Goal: Transaction & Acquisition: Download file/media

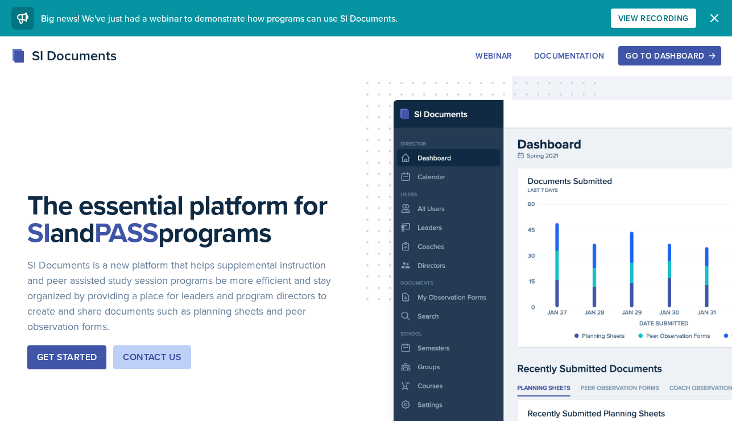
click at [78, 356] on div "Get Started" at bounding box center [67, 357] width 60 height 14
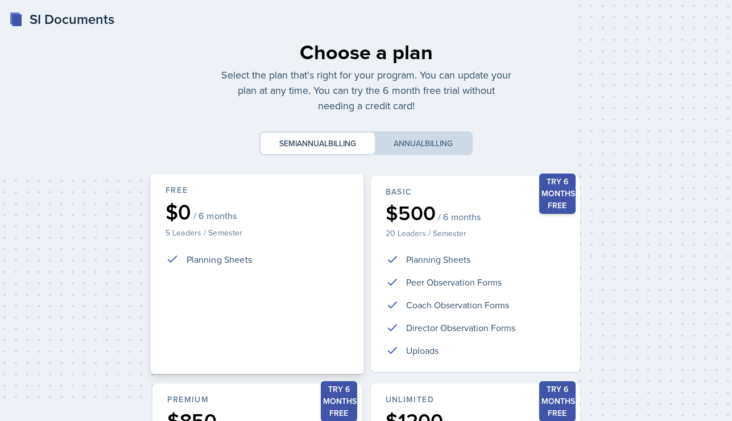
scroll to position [253, 0]
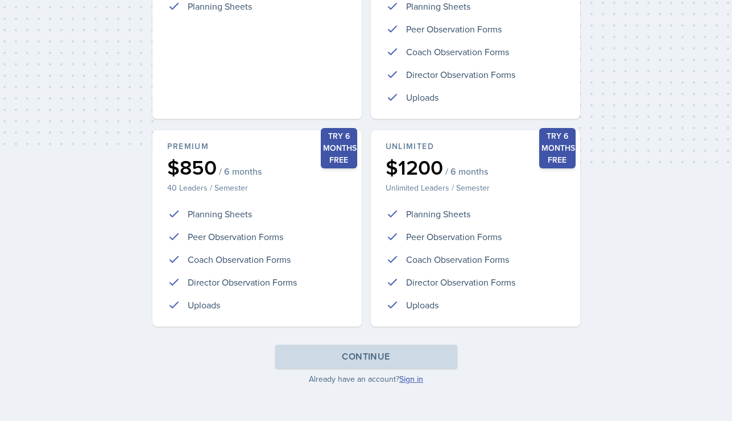
click at [407, 377] on link "Sign in" at bounding box center [411, 378] width 24 height 11
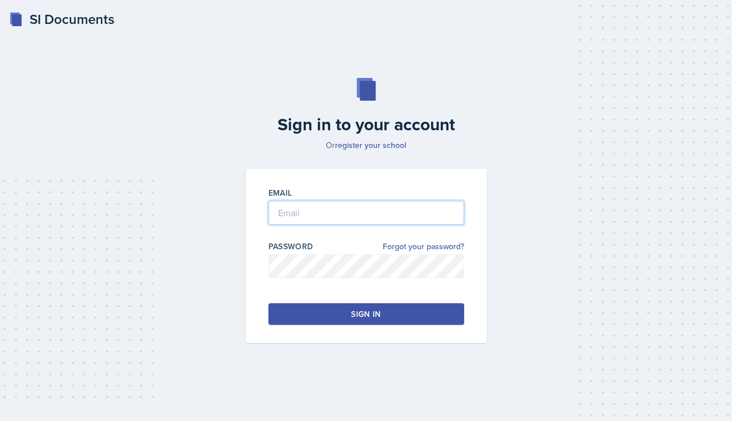
type input "[PERSON_NAME][EMAIL_ADDRESS][PERSON_NAME][DOMAIN_NAME]"
click at [320, 312] on button "Sign in" at bounding box center [366, 314] width 196 height 22
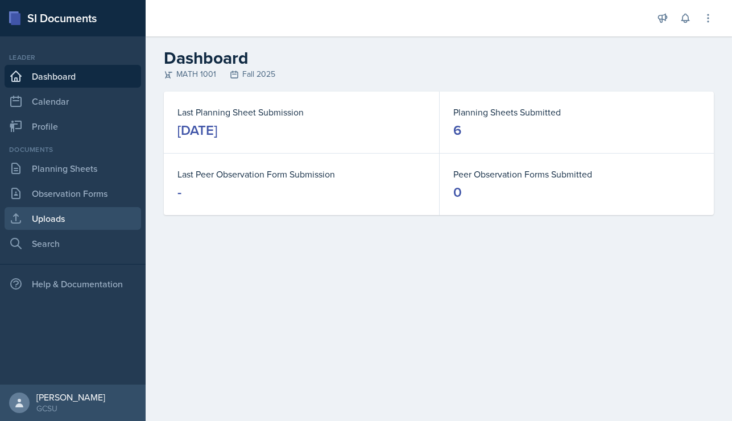
click at [59, 215] on link "Uploads" at bounding box center [73, 218] width 136 height 23
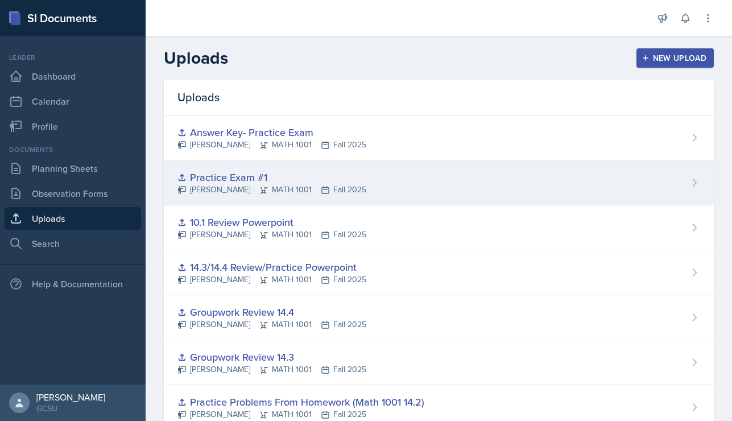
click at [238, 177] on div "Practice Exam #1" at bounding box center [271, 176] width 189 height 15
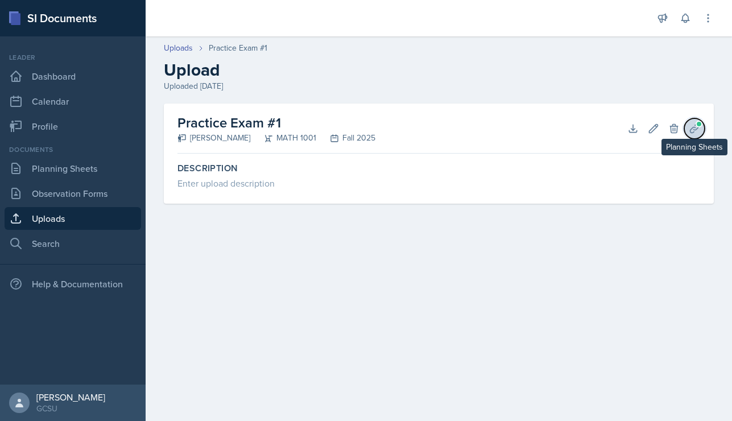
click at [692, 126] on icon at bounding box center [693, 128] width 11 height 11
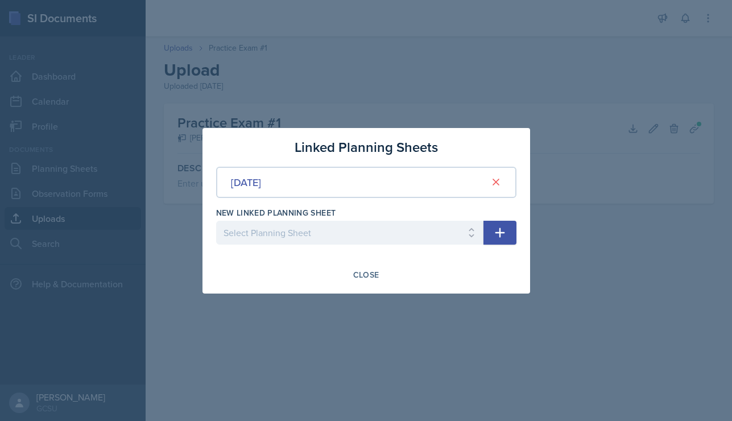
click at [633, 180] on div at bounding box center [366, 210] width 732 height 421
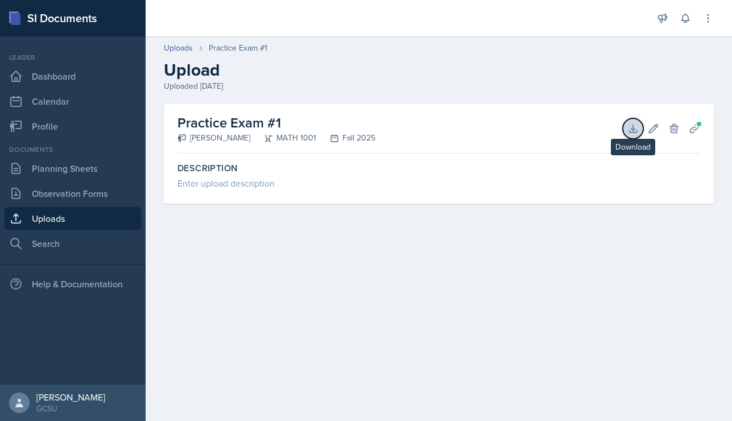
click at [637, 121] on button "Download" at bounding box center [632, 128] width 20 height 20
